Goal: Information Seeking & Learning: Learn about a topic

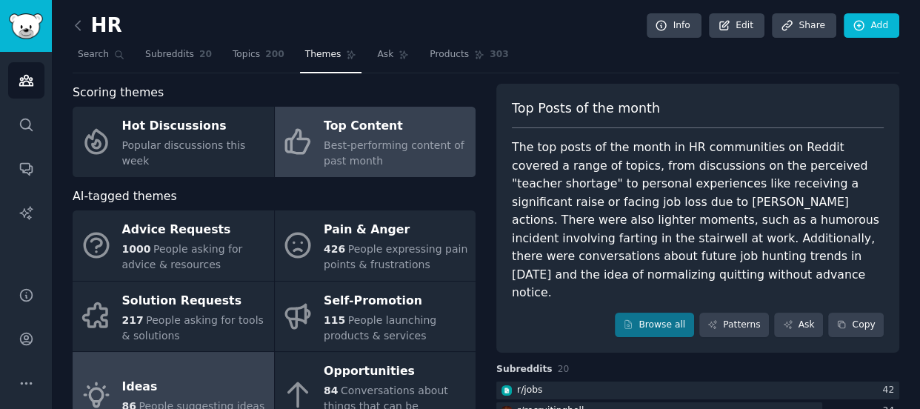
click at [199, 353] on link "Ideas 86 People suggesting ideas" at bounding box center [174, 395] width 202 height 86
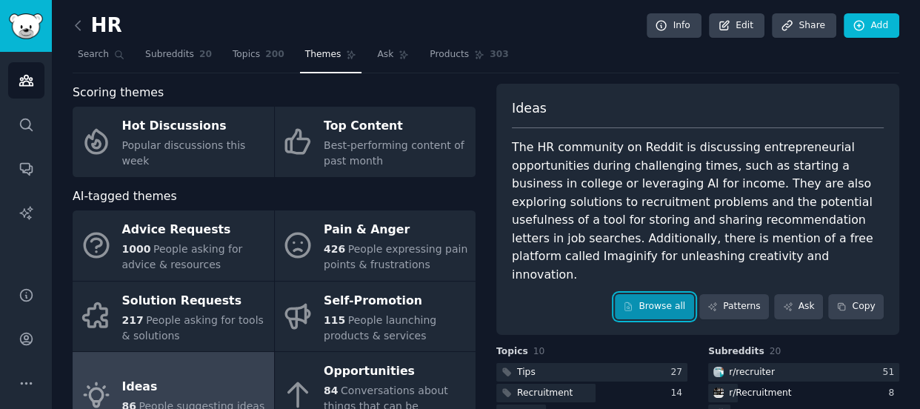
click at [665, 294] on link "Browse all" at bounding box center [654, 306] width 79 height 25
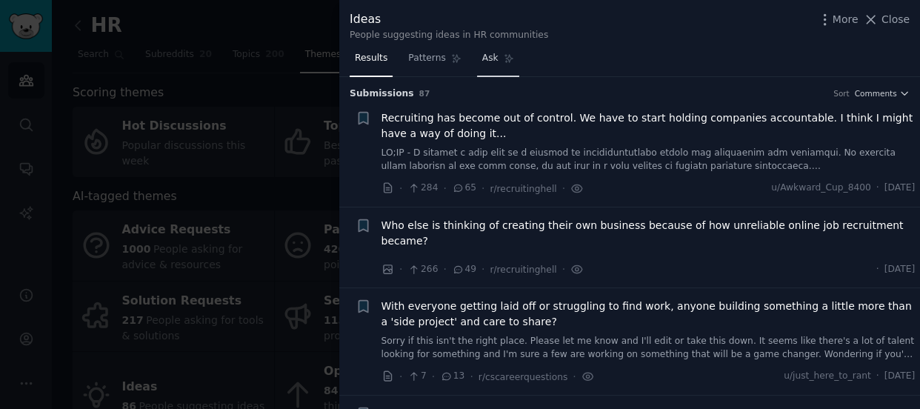
click at [477, 53] on link "Ask" at bounding box center [498, 62] width 42 height 30
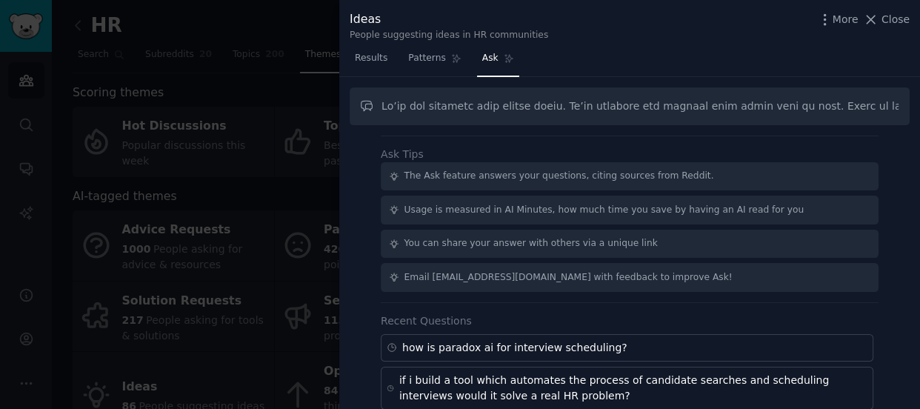
scroll to position [0, 16623]
type input "Lo’ip dol sitametc adip elitse doeiu. Te’in utlabore etd magnaal enim admin ven…"
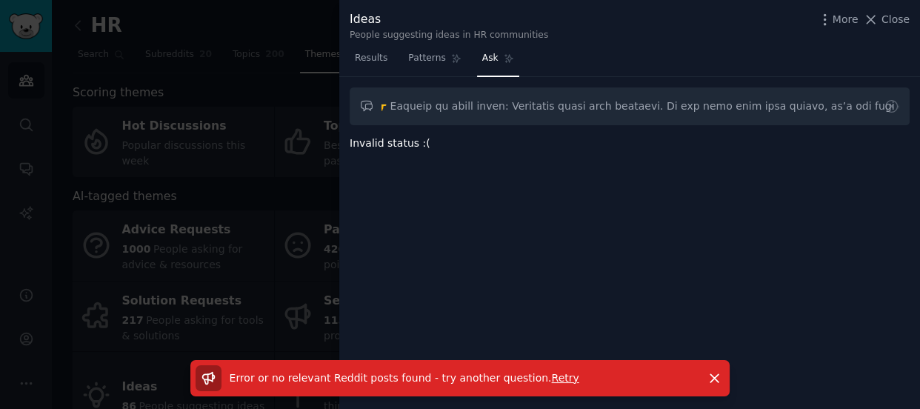
scroll to position [0, 0]
click at [551, 373] on span "Retry" at bounding box center [564, 378] width 27 height 12
click at [890, 106] on icon at bounding box center [892, 106] width 12 height 12
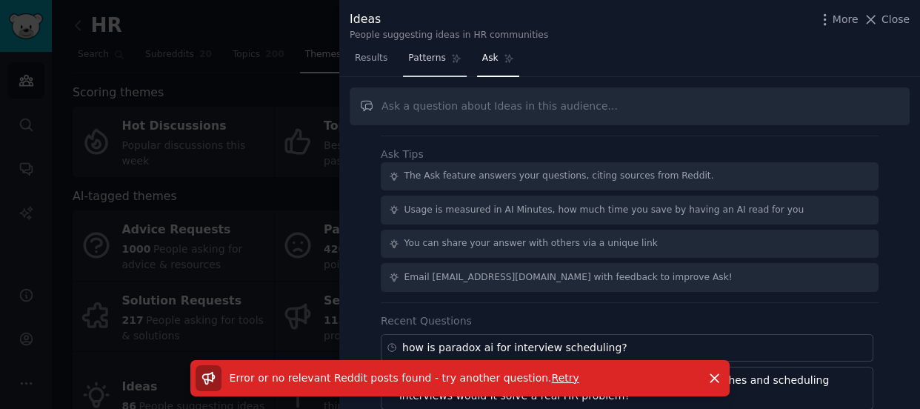
click at [444, 66] on link "Patterns" at bounding box center [434, 62] width 63 height 30
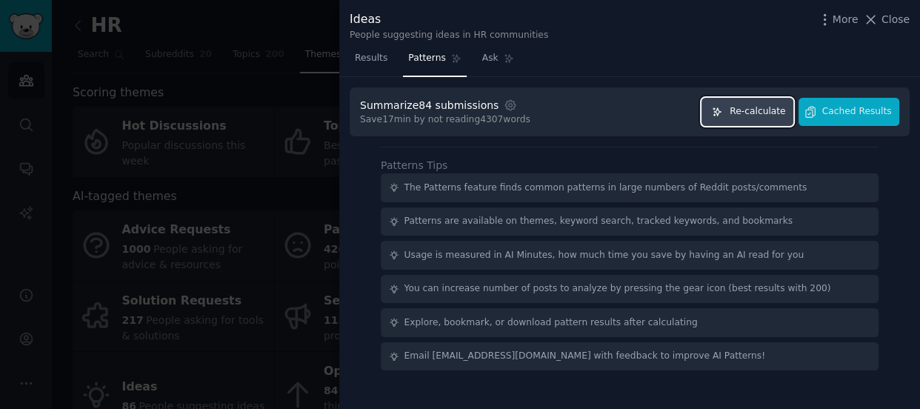
click at [752, 110] on span "Re-calculate" at bounding box center [758, 111] width 56 height 13
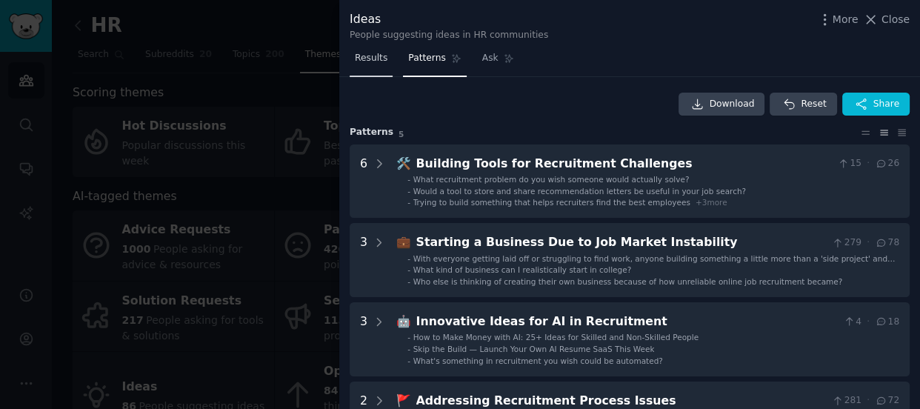
click at [379, 61] on span "Results" at bounding box center [371, 58] width 33 height 13
click at [362, 58] on span "Results" at bounding box center [371, 58] width 33 height 13
